Goal: Task Accomplishment & Management: Complete application form

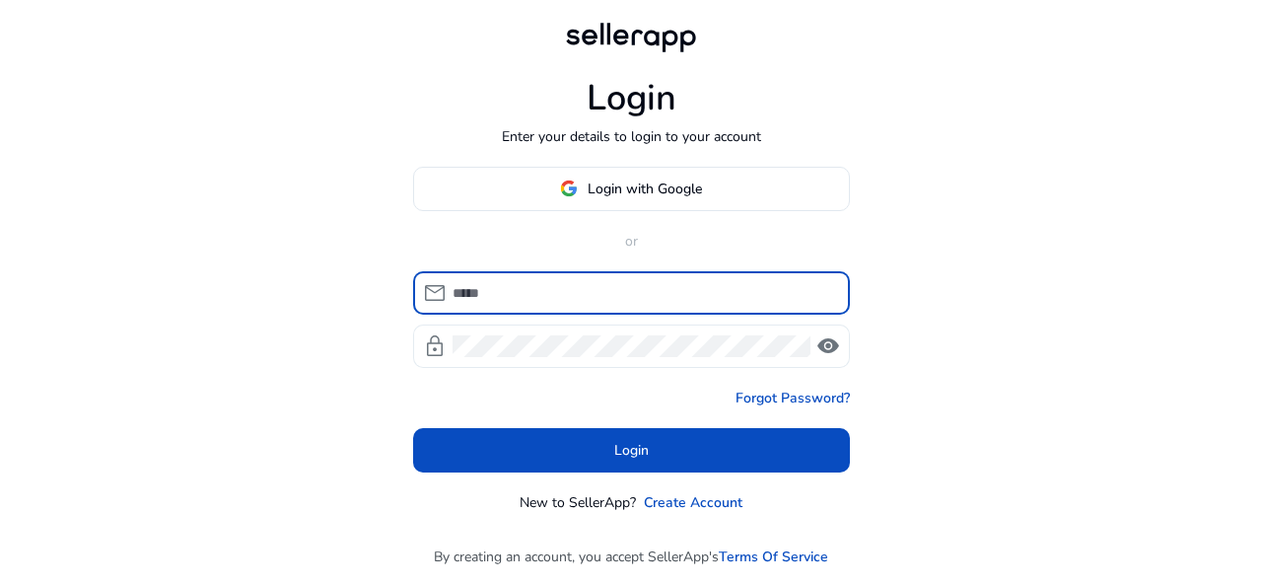
type input "**********"
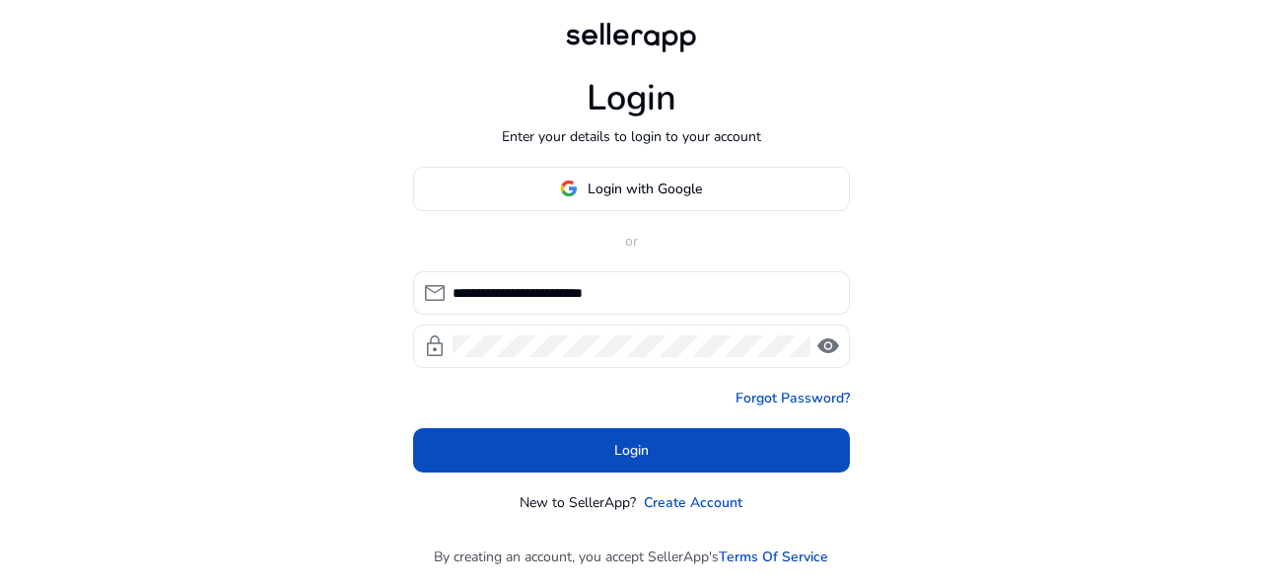
click at [831, 342] on span "visibility" at bounding box center [829, 346] width 24 height 24
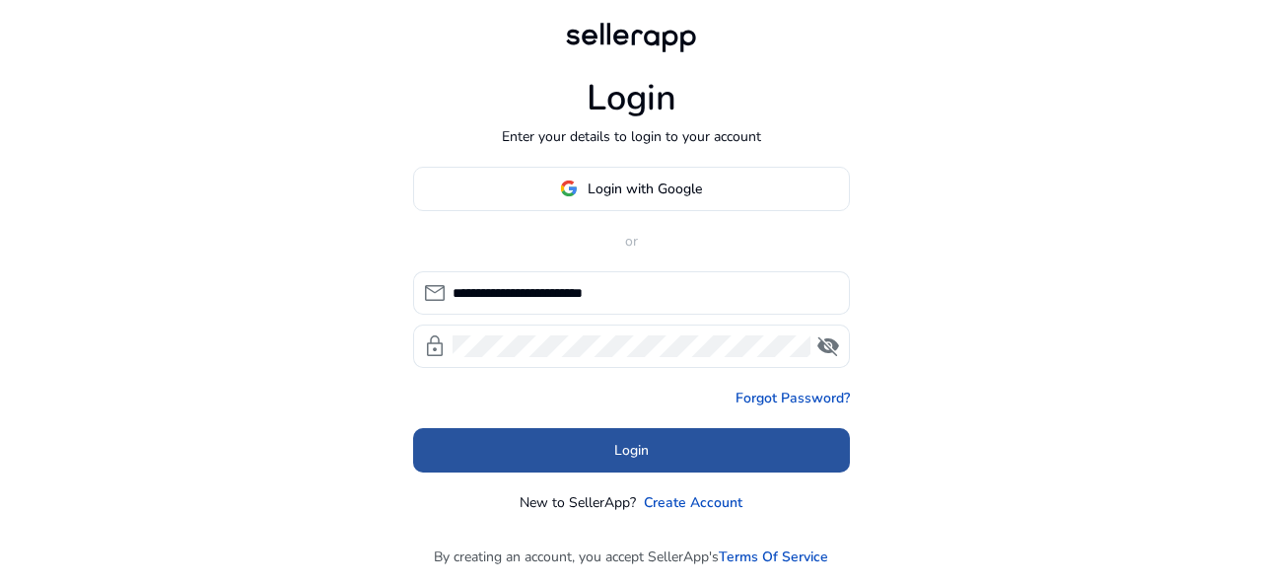
click at [659, 455] on span at bounding box center [631, 449] width 437 height 47
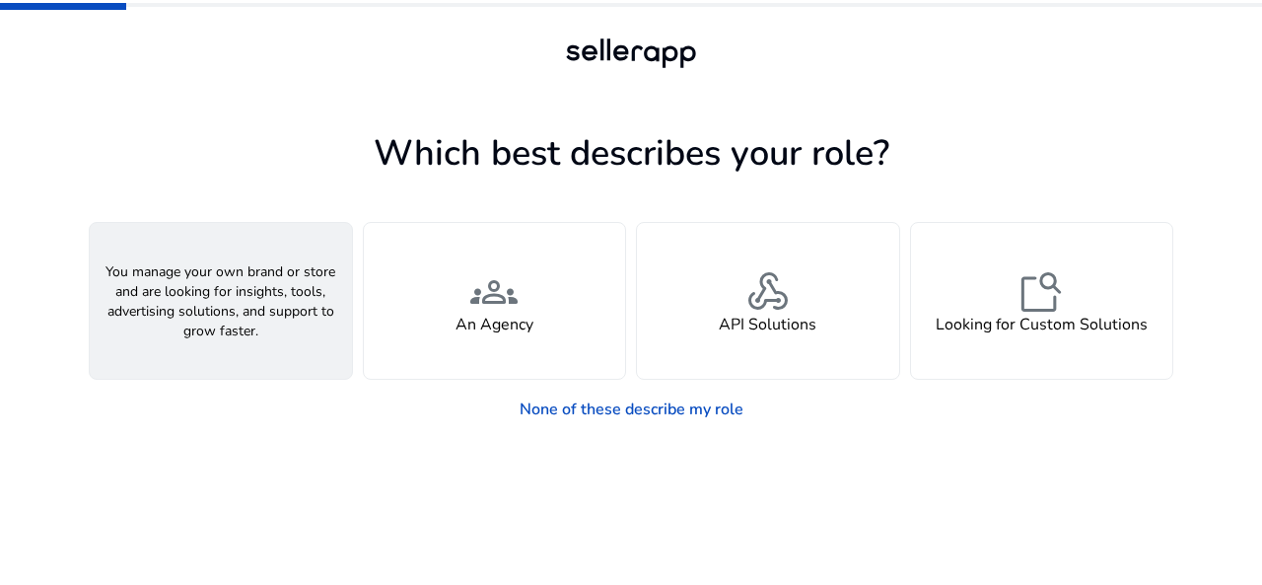
click at [262, 299] on div "person A Seller" at bounding box center [221, 301] width 262 height 156
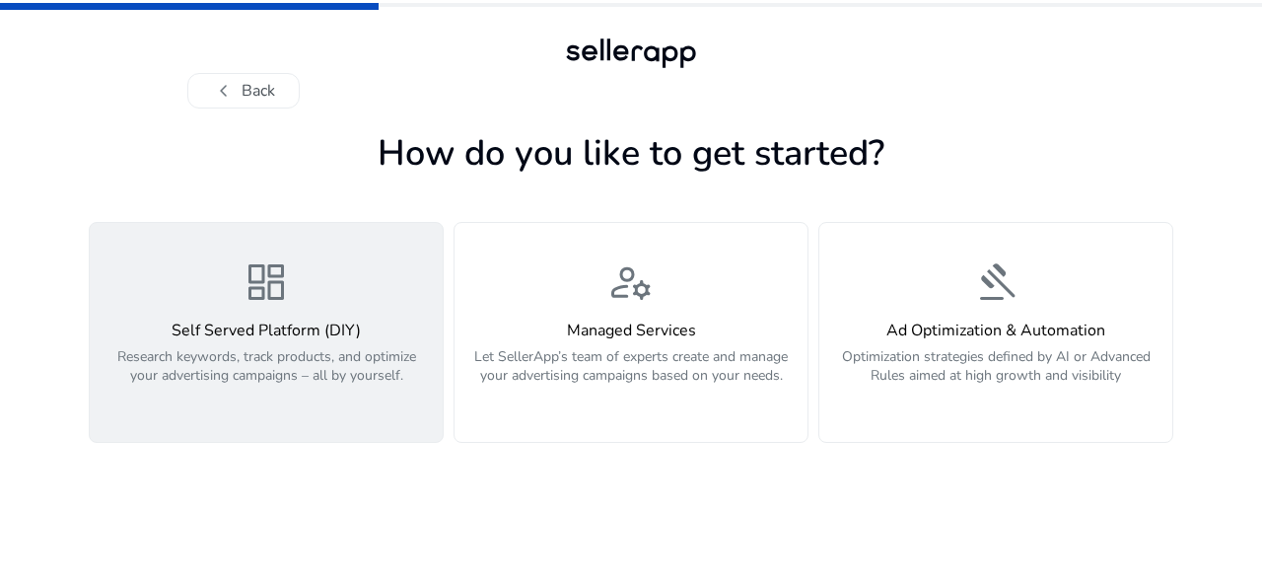
click at [247, 311] on div "dashboard Self Served Platform (DIY) Research keywords, track products, and opt…" at bounding box center [266, 332] width 329 height 148
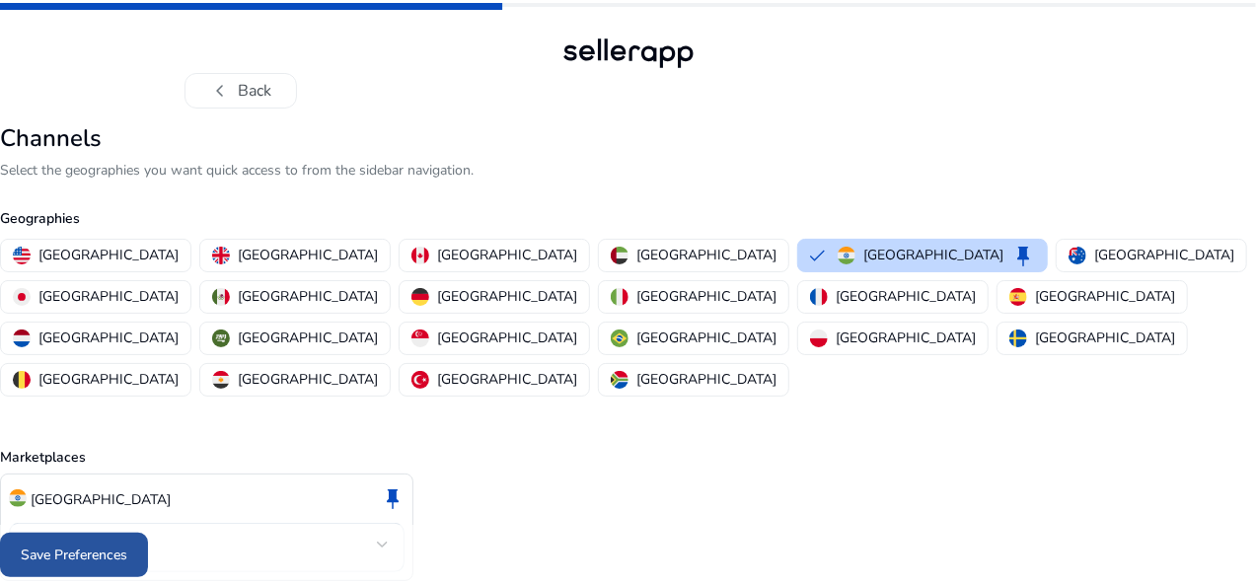
click at [127, 549] on span "Save Preferences" at bounding box center [74, 554] width 107 height 21
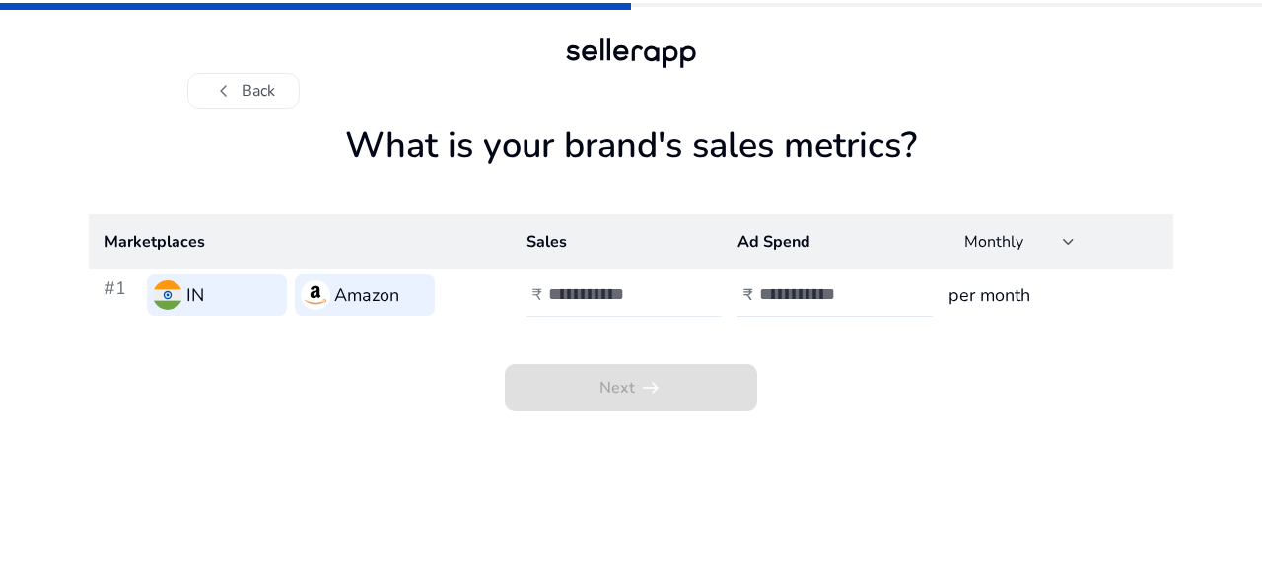
click at [539, 296] on h4 "₹" at bounding box center [538, 295] width 10 height 19
click at [761, 291] on input "number" at bounding box center [825, 294] width 133 height 22
click at [578, 296] on input "**" at bounding box center [614, 294] width 133 height 22
type input "**"
click at [757, 292] on div "₹" at bounding box center [749, 295] width 22 height 19
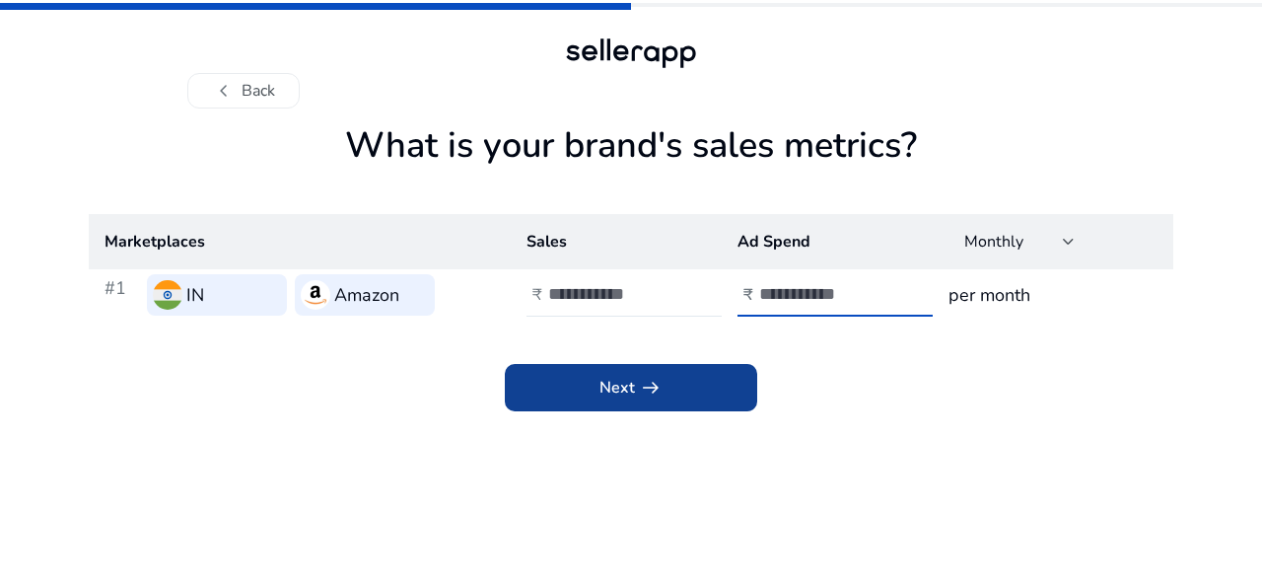
type input "**"
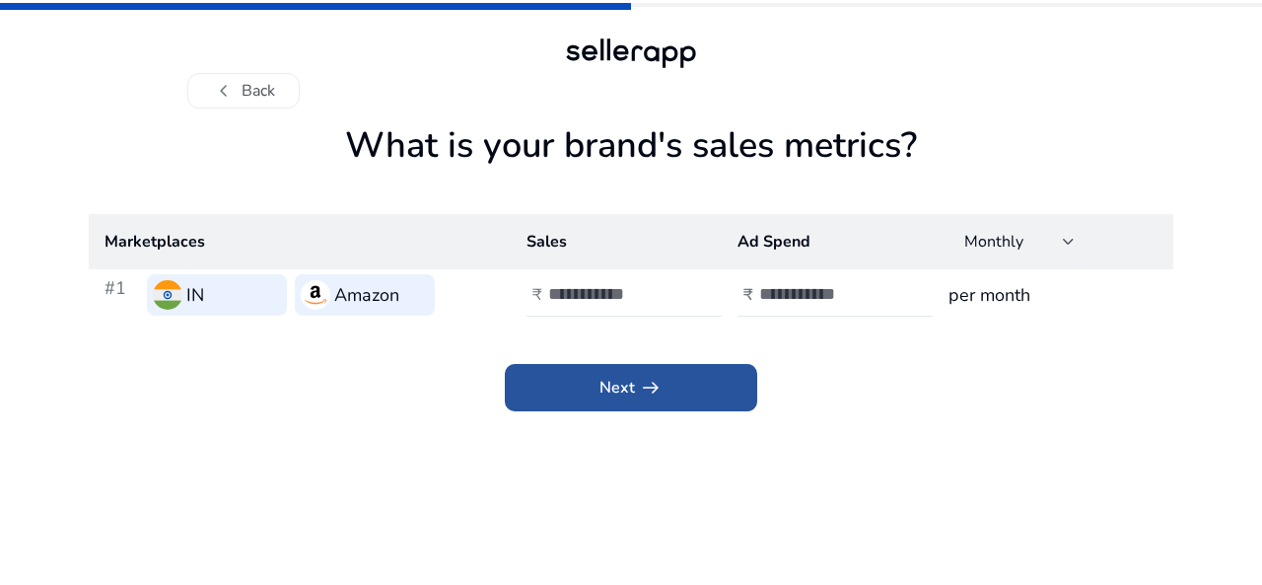
click at [721, 399] on span at bounding box center [631, 387] width 252 height 47
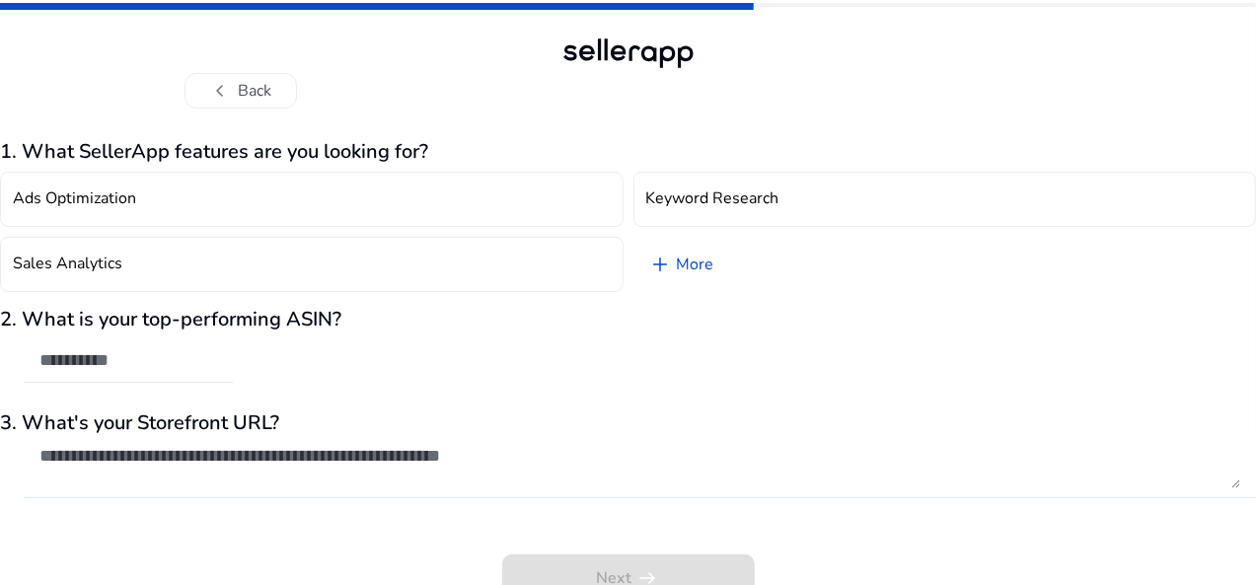
scroll to position [17, 0]
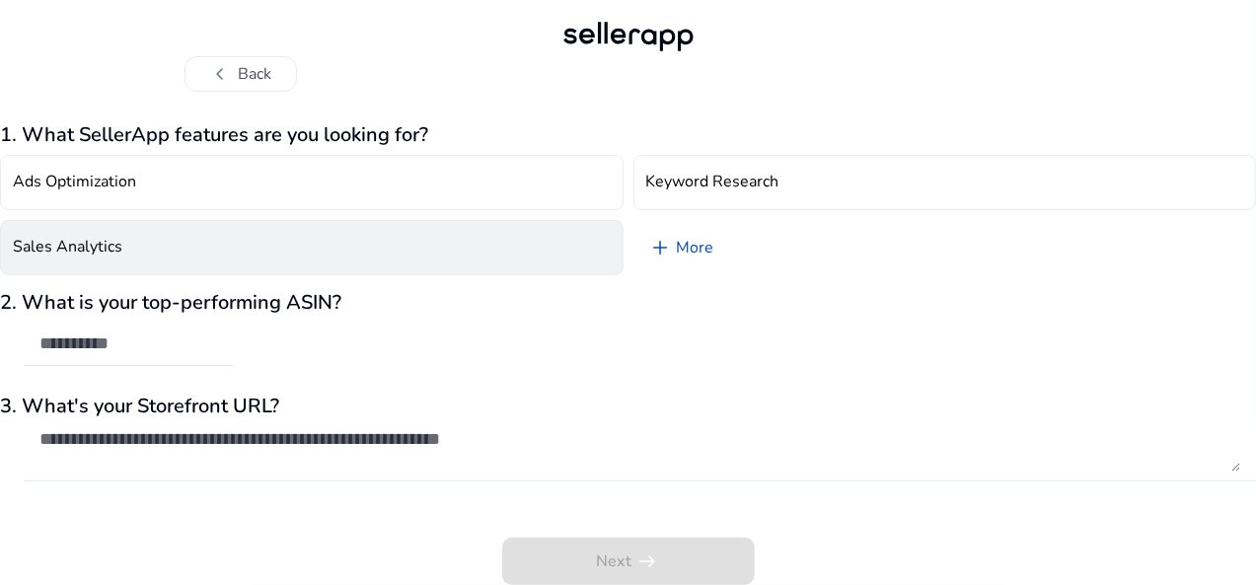
click at [131, 259] on button "Sales Analytics" at bounding box center [311, 247] width 623 height 55
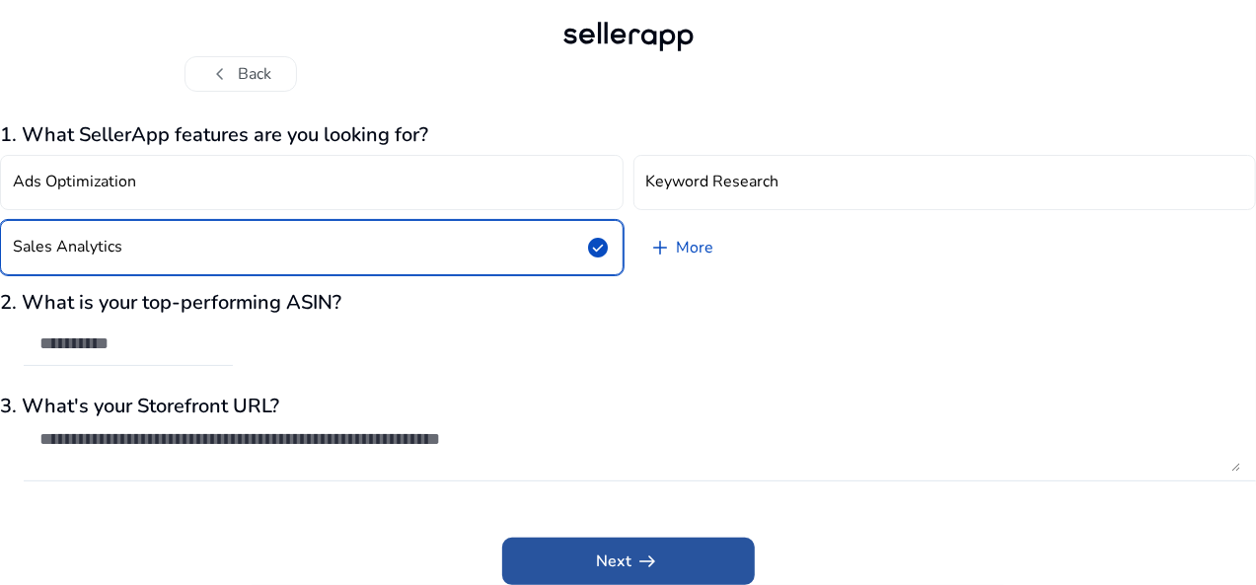
click at [557, 551] on span at bounding box center [628, 561] width 252 height 47
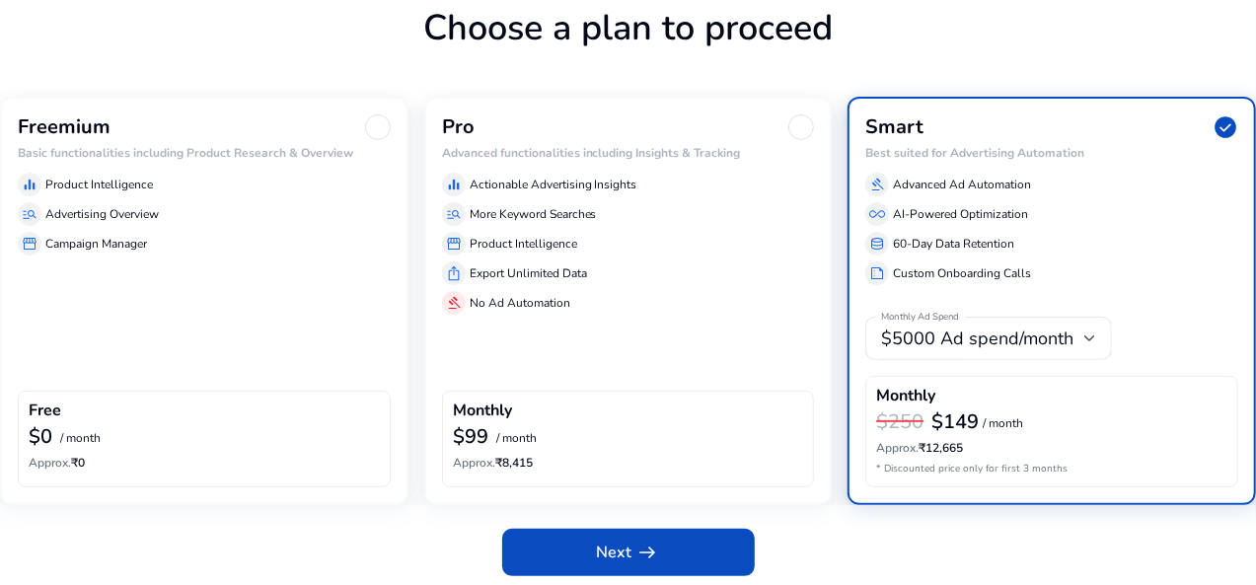
scroll to position [130, 0]
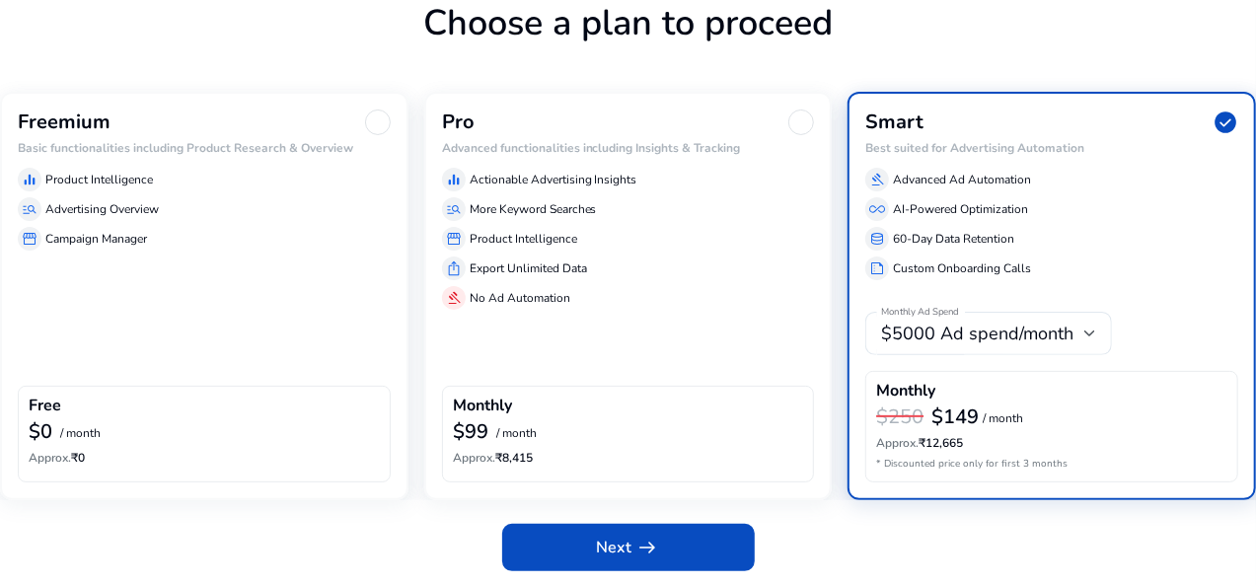
click at [262, 191] on div "equalizer Product Intelligence" at bounding box center [204, 180] width 373 height 24
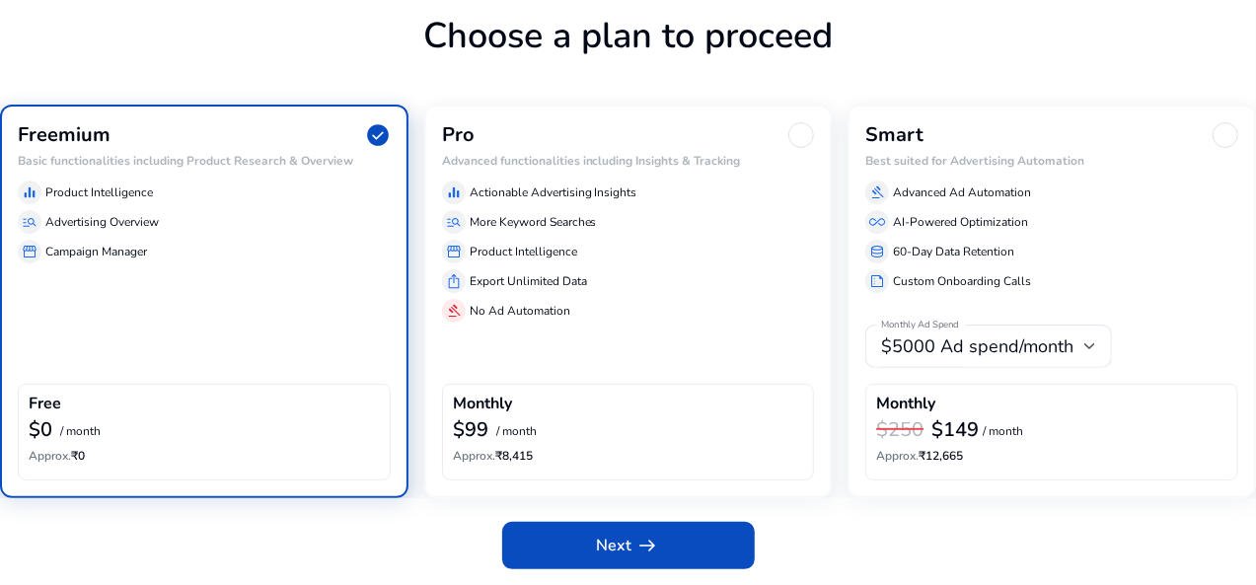
scroll to position [114, 0]
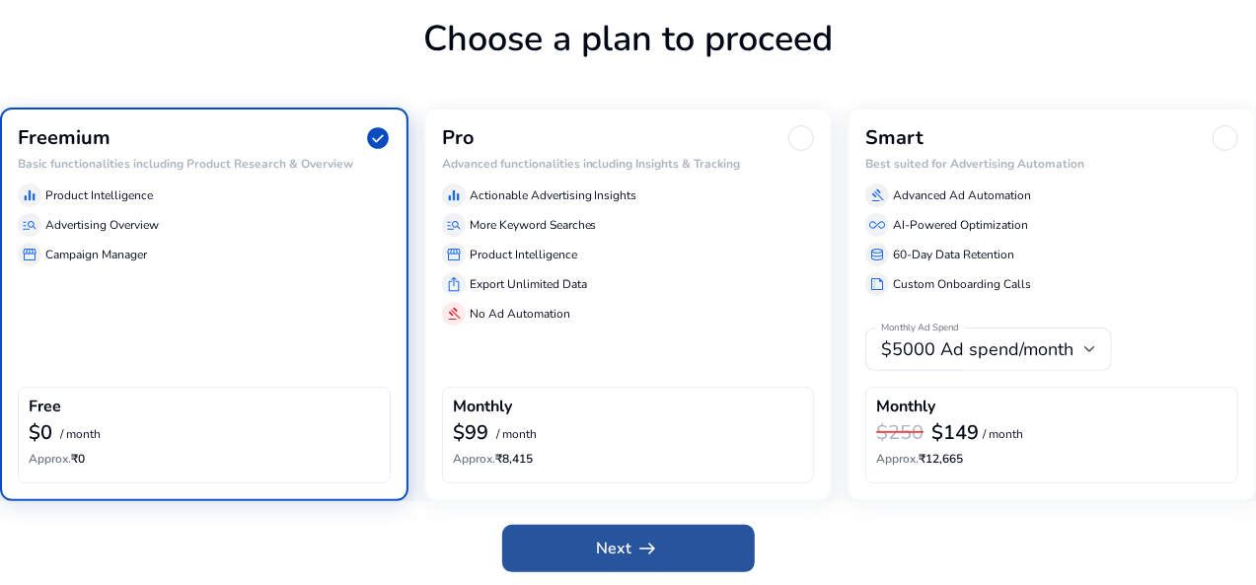
click at [620, 546] on span "Next arrow_right_alt" at bounding box center [628, 549] width 63 height 24
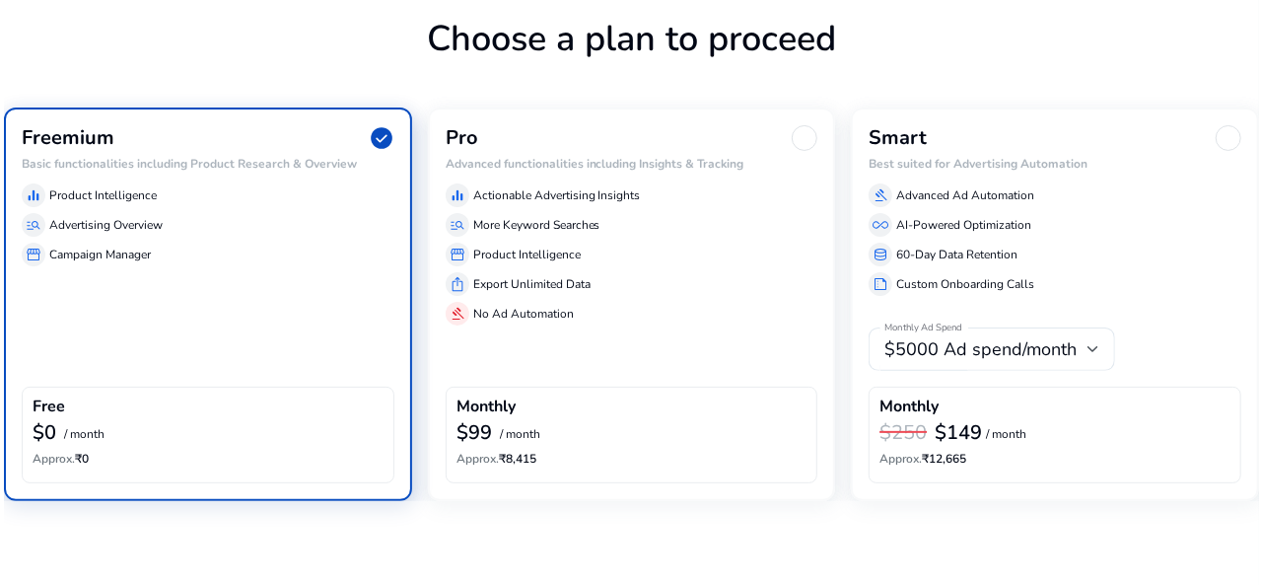
scroll to position [0, 0]
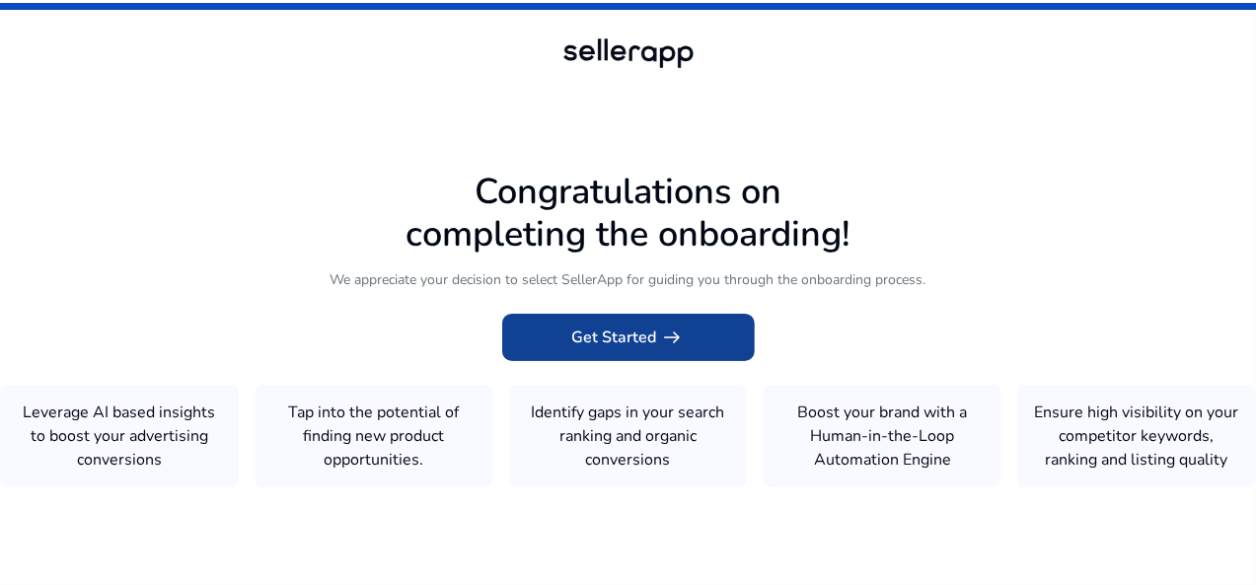
click at [679, 334] on span "arrow_right_alt" at bounding box center [673, 337] width 24 height 24
